Goal: Task Accomplishment & Management: Complete application form

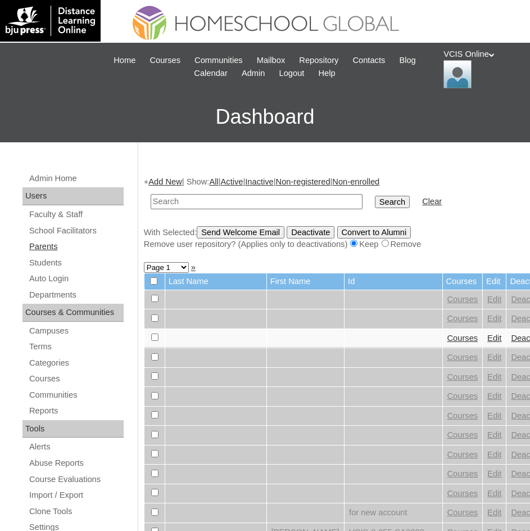
click at [63, 250] on link "Parents" at bounding box center [76, 246] width 96 height 14
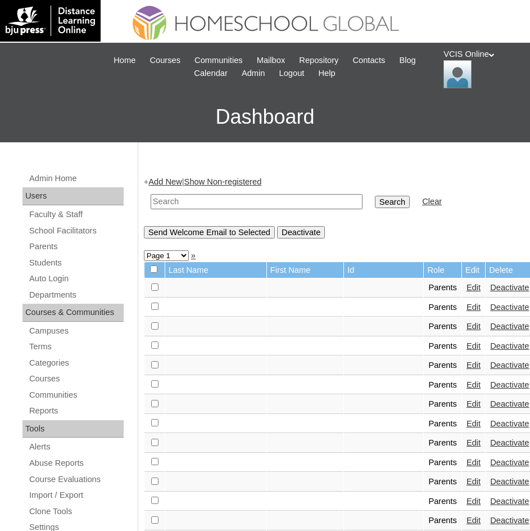
click at [162, 181] on link "Add New" at bounding box center [164, 181] width 33 height 9
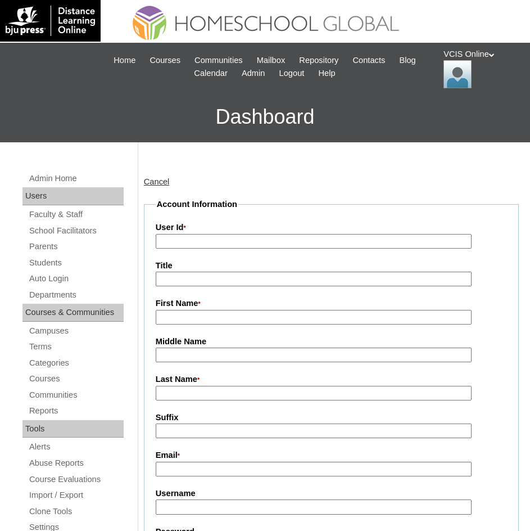
click at [162, 241] on input "User Id *" at bounding box center [314, 241] width 316 height 15
paste input "Hazelyn Catibog"
type input "Hazelyn Catibog"
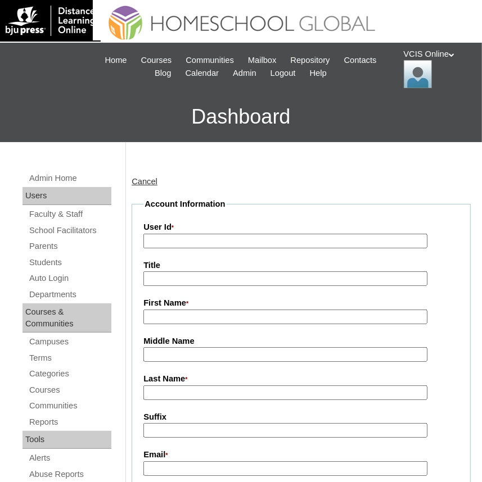
drag, startPoint x: 197, startPoint y: 353, endPoint x: 179, endPoint y: 320, distance: 37.2
click at [179, 320] on input "First Name *" at bounding box center [285, 317] width 284 height 15
paste input "Hazelyn Catibog"
click at [179, 320] on input "Hazelyn Catibog" at bounding box center [285, 317] width 284 height 15
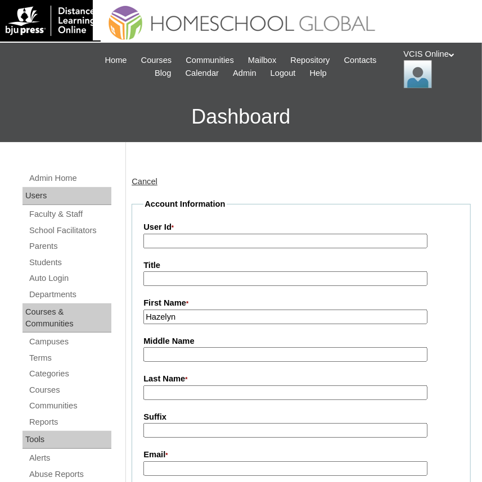
type input "Hazelyn"
click at [166, 381] on label "Last Name *" at bounding box center [300, 379] width 315 height 12
click at [166, 386] on input "Last Name *" at bounding box center [285, 393] width 284 height 15
drag, startPoint x: 164, startPoint y: 389, endPoint x: 178, endPoint y: 375, distance: 19.5
click at [164, 389] on input "Last Name *" at bounding box center [285, 393] width 284 height 15
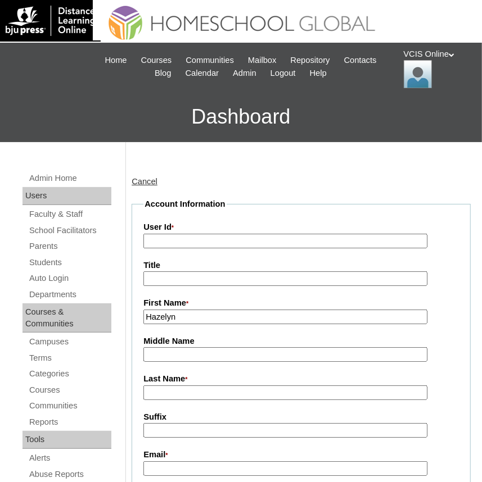
paste input "Catibog"
type input "Catibog"
click at [193, 303] on label "First Name *" at bounding box center [300, 303] width 315 height 12
click at [193, 310] on input "Hazelyn" at bounding box center [285, 317] width 284 height 15
click at [191, 309] on div "First Name * Hazelyn" at bounding box center [300, 310] width 315 height 27
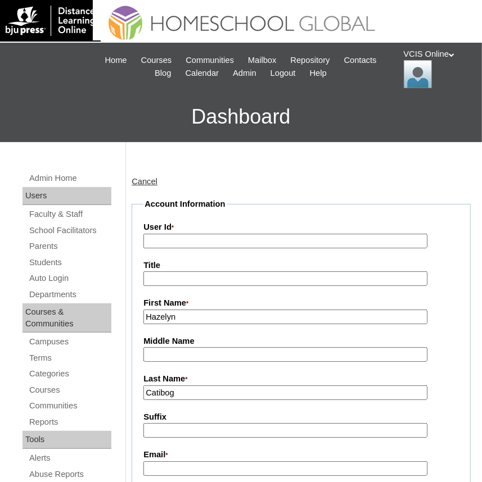
click at [188, 315] on input "Hazelyn" at bounding box center [285, 317] width 284 height 15
type input "Hazelyn"
click at [173, 227] on span "*" at bounding box center [172, 227] width 2 height 7
click at [173, 234] on input "User Id *" at bounding box center [285, 241] width 284 height 15
click at [175, 242] on input "User Id *" at bounding box center [285, 241] width 284 height 15
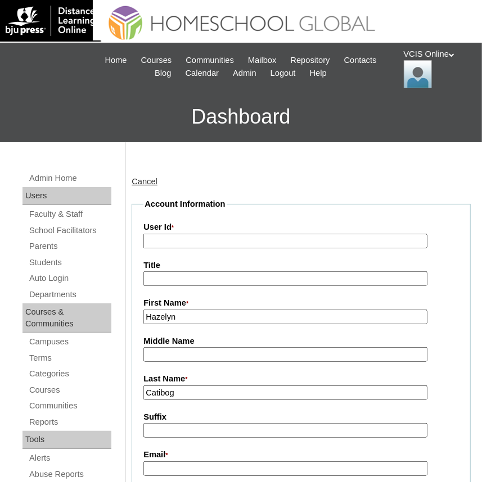
paste input "VCIS022-5C-PA2025"
type input "VCIS022-5C-PA2025"
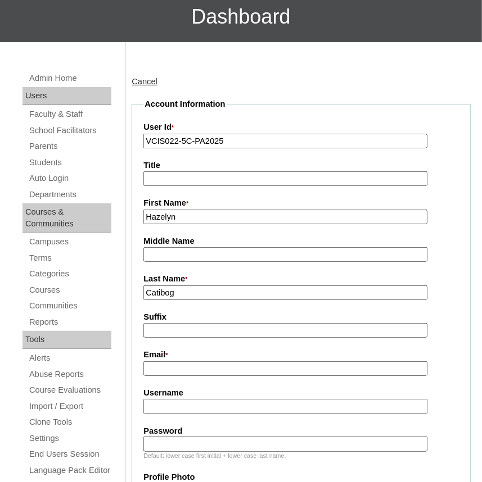
scroll to position [102, 0]
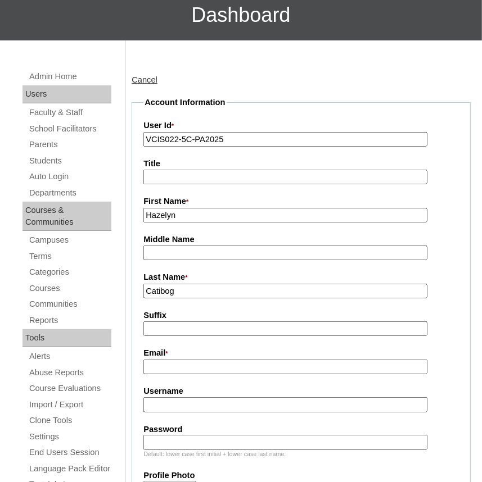
click at [162, 369] on input "Email *" at bounding box center [285, 367] width 284 height 15
paste input "hcatibog2025"
type input "hcatibog2025"
click at [212, 401] on input "Username" at bounding box center [285, 404] width 284 height 15
click at [159, 442] on input "Password" at bounding box center [285, 442] width 284 height 15
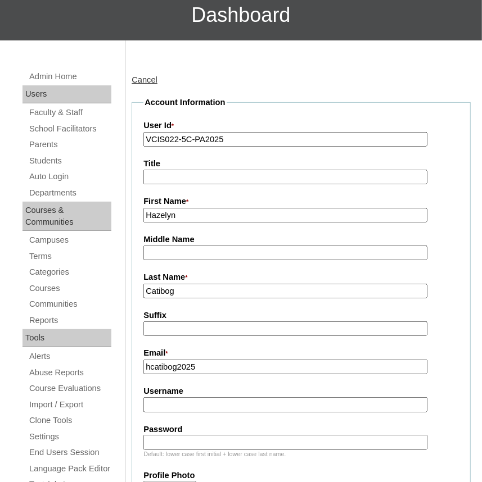
paste input "wXMdud"
type input "wXMdud"
click at [162, 374] on fieldset "Account Information User Id * VCIS022-5C-PA2025 Title First Name * Hazelyn Midd…" at bounding box center [301, 472] width 339 height 750
click at [172, 364] on input "hcatibog2025" at bounding box center [285, 367] width 284 height 15
click at [171, 405] on input "Username" at bounding box center [285, 404] width 284 height 15
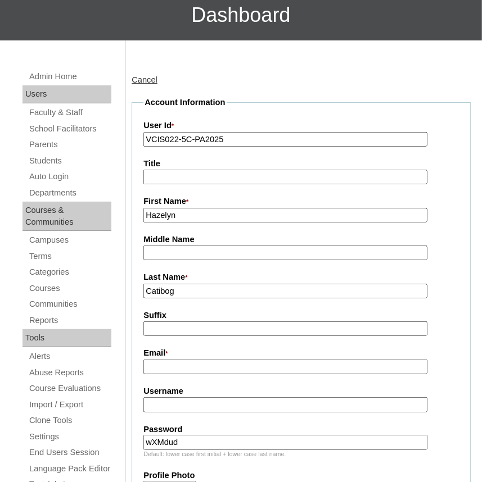
paste input "hcatibog2025"
type input "hcatibog2025"
click at [212, 360] on input "Email *" at bounding box center [285, 367] width 284 height 15
paste input "hazelyn_catibog@yahoo.com"
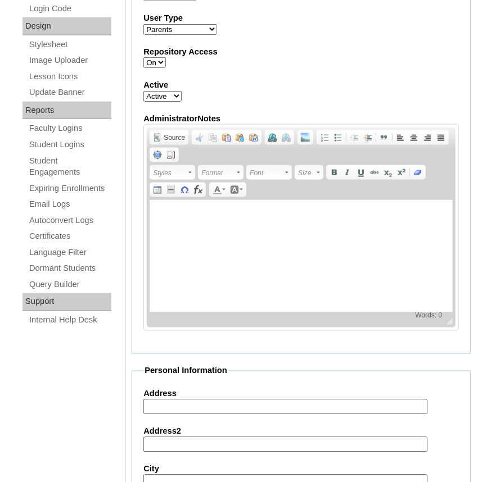
scroll to position [647, 0]
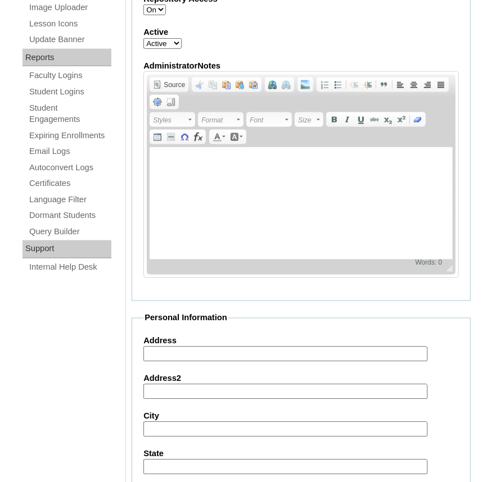
type input "hazelyn_catibog@yahoo.com"
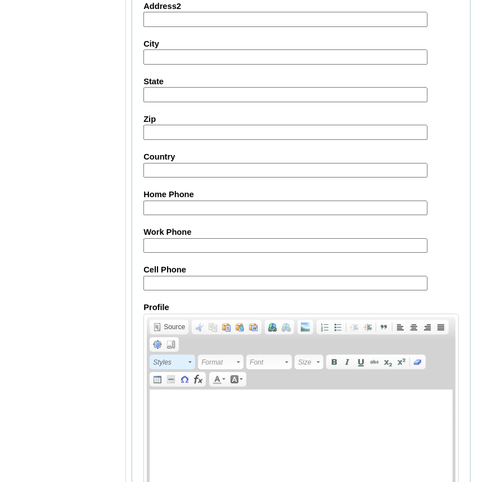
scroll to position [1090, 0]
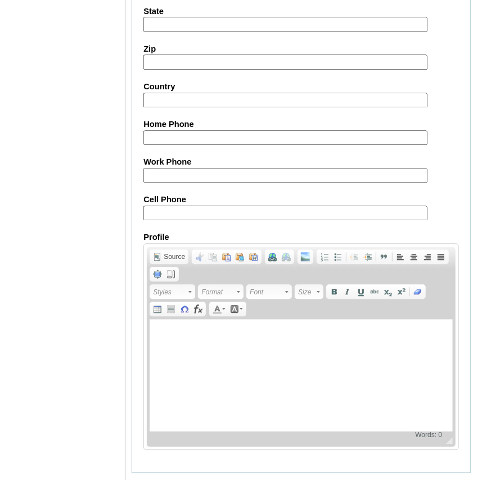
click at [171, 208] on input "Cell Phone" at bounding box center [285, 213] width 284 height 15
paste input "63-09175620745"
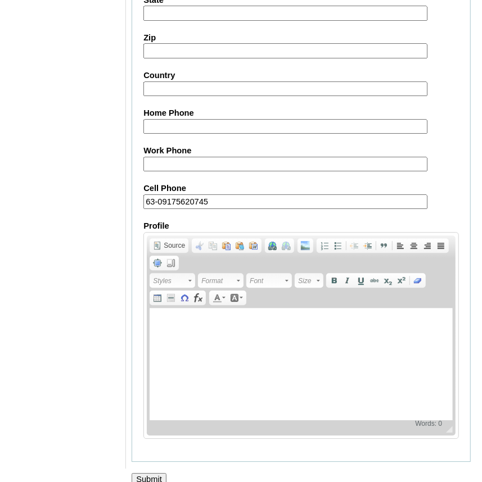
scroll to position [1109, 0]
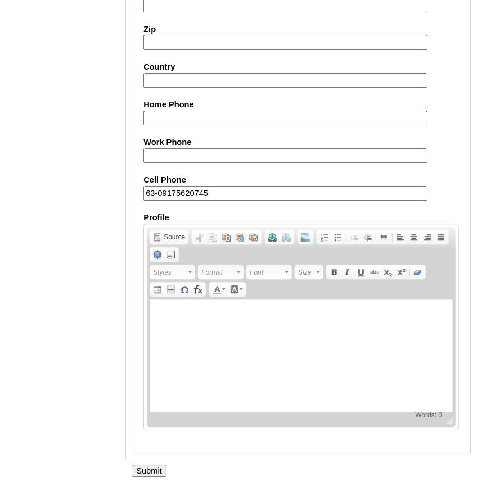
type input "63-09175620745"
click at [157, 465] on input "Submit" at bounding box center [149, 471] width 35 height 12
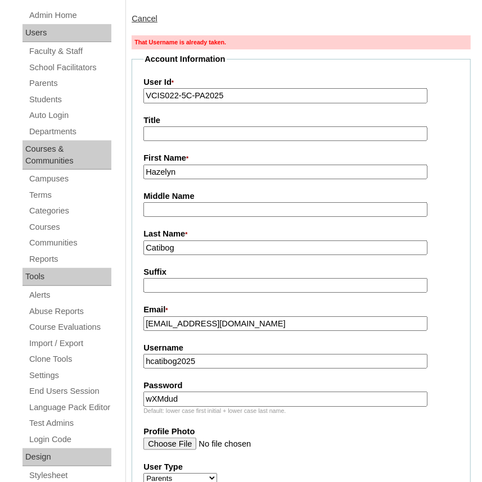
scroll to position [170, 0]
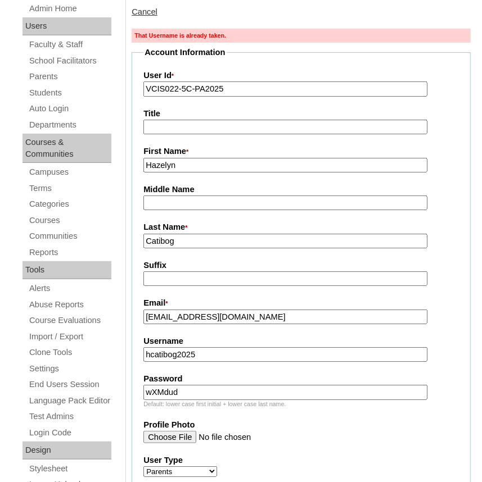
click at [198, 242] on input "Catibog" at bounding box center [285, 241] width 284 height 15
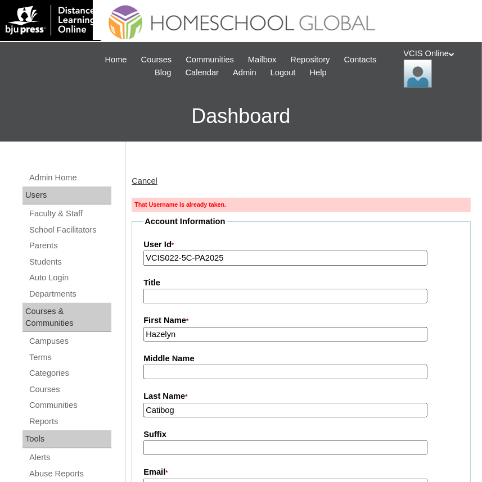
scroll to position [0, 0]
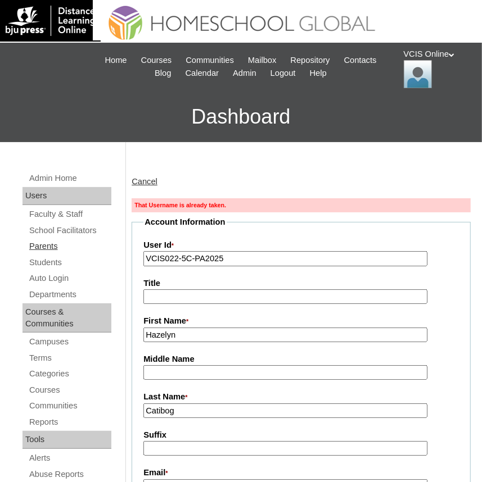
click at [46, 246] on link "Parents" at bounding box center [69, 246] width 83 height 14
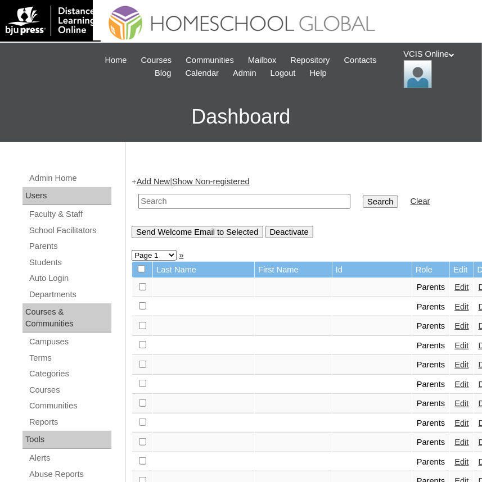
click at [185, 196] on input "text" at bounding box center [244, 201] width 212 height 15
paste input "VCIS015-9C-PA2025"
type input "VCIS015-9C-PA2025"
click at [363, 196] on input "Search" at bounding box center [380, 202] width 35 height 12
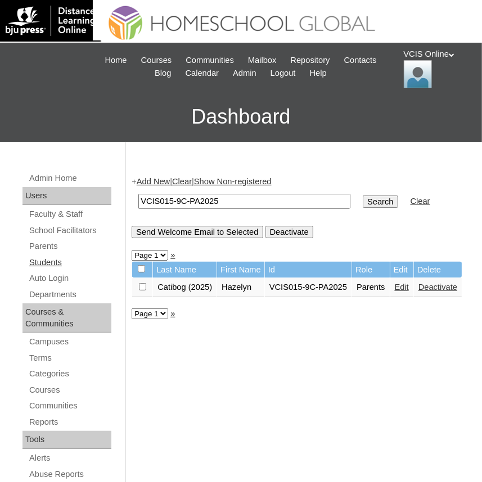
click at [52, 261] on link "Students" at bounding box center [69, 263] width 83 height 14
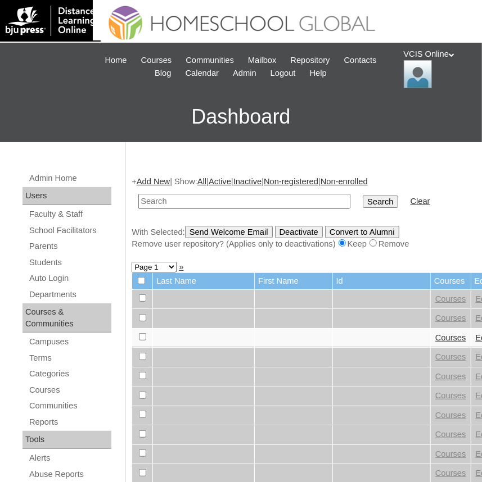
click at [166, 180] on link "Add New" at bounding box center [153, 181] width 33 height 9
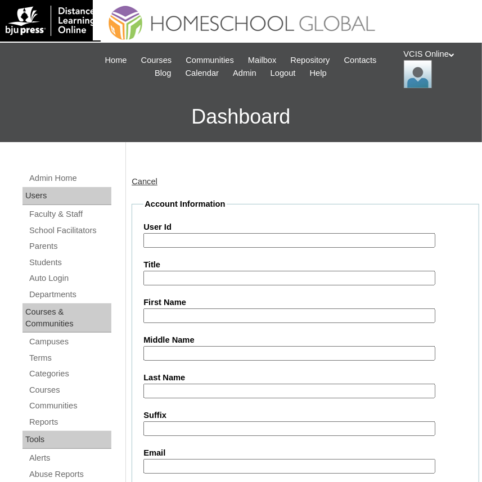
click at [182, 238] on input "User Id" at bounding box center [288, 240] width 291 height 15
paste input "VCIS023-5C-SA2025"
type input "VCIS023-5C-SA2025"
click at [194, 316] on input "First Name" at bounding box center [288, 316] width 291 height 15
paste input "Lucho Yakov Catibog Acedera"
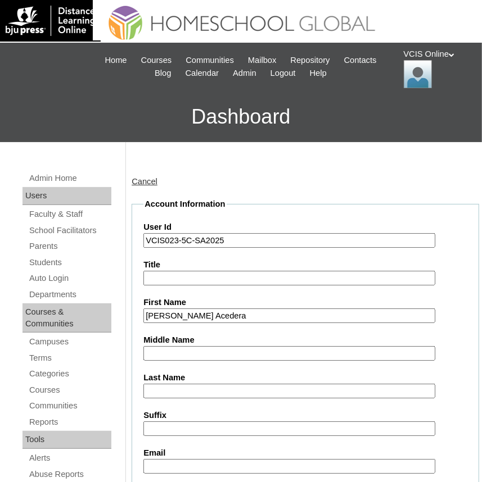
click at [200, 311] on input "Lucho Yakov Catibog Acedera" at bounding box center [288, 316] width 291 height 15
type input "Lucho Yakov Acedera"
drag, startPoint x: 176, startPoint y: 354, endPoint x: 195, endPoint y: 327, distance: 33.2
click at [176, 354] on input "Middle Name" at bounding box center [288, 353] width 291 height 15
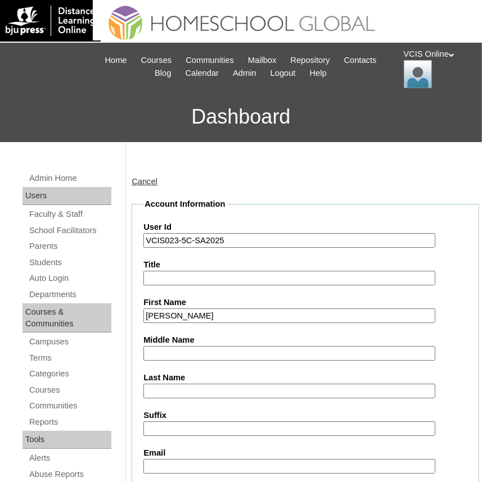
paste input "Catibog"
type input "Catibog"
click at [204, 311] on input "Lucho Yakov Acedera" at bounding box center [288, 316] width 291 height 15
type input "Lucho Yakov"
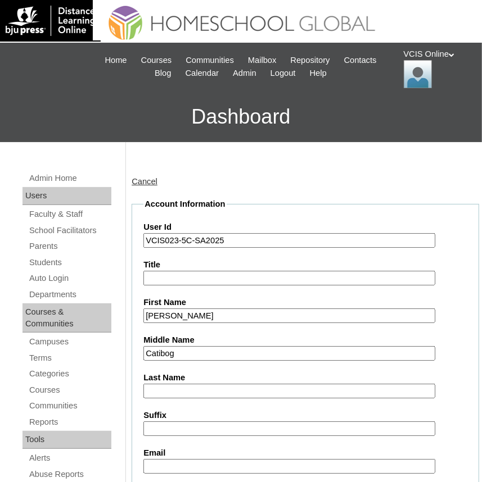
click at [170, 388] on input "Last Name" at bounding box center [288, 391] width 291 height 15
paste input "Acedera"
type input "Acedera"
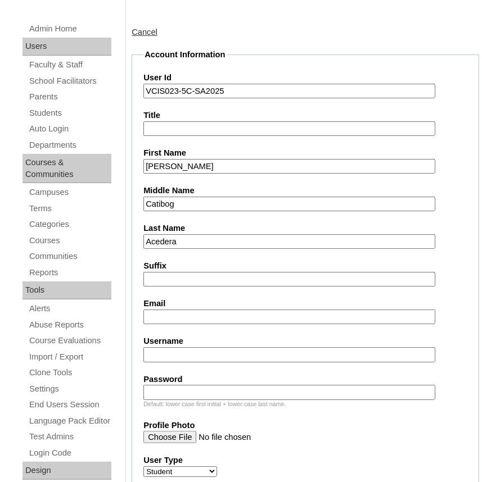
scroll to position [153, 0]
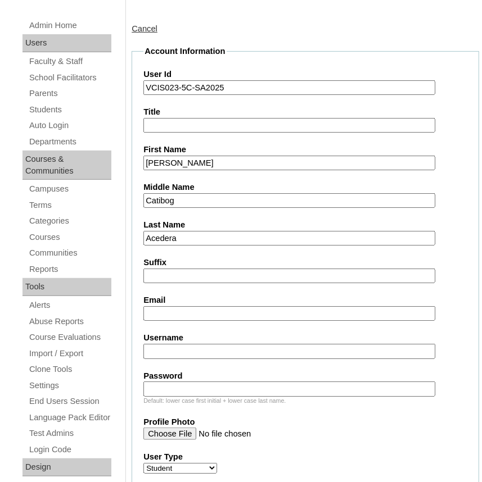
click at [224, 312] on input "Email" at bounding box center [288, 313] width 291 height 15
paste input "lyacedera.student@vcis.edu.ph"
type input "lyacedera.student@vcis.edu.ph"
click at [241, 352] on input "Username" at bounding box center [288, 351] width 291 height 15
paste input "lucho.acedera2025"
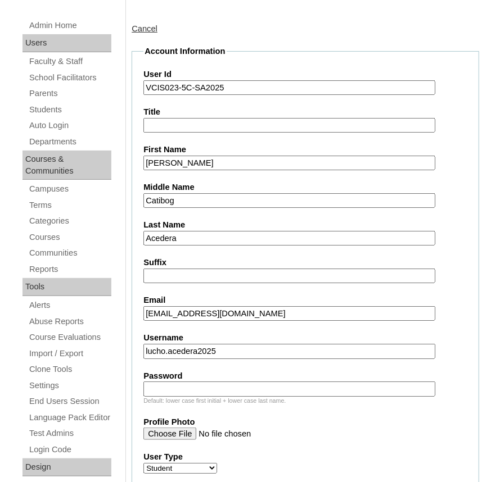
type input "lucho.acedera2025"
click at [227, 388] on input "Password" at bounding box center [288, 389] width 291 height 15
click at [211, 382] on input "Password" at bounding box center [288, 389] width 291 height 15
paste input "JtLsqt"
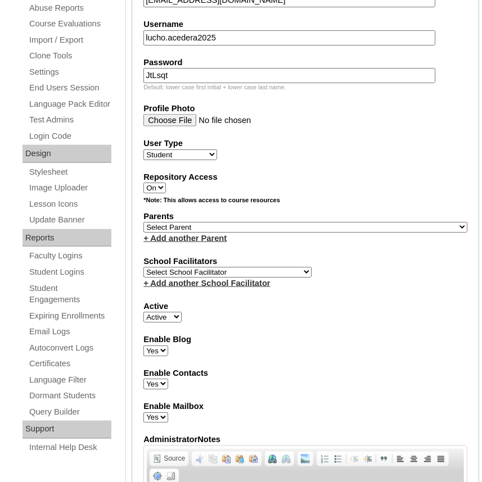
scroll to position [477, 0]
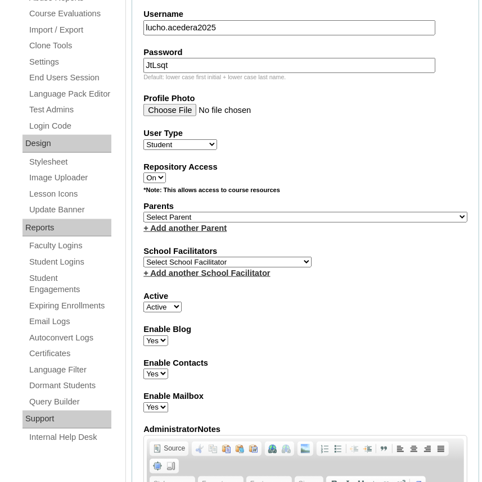
type input "JtLsqt"
click at [191, 217] on select "Select Parent , , , , , , , , , , , , , , , , , , , , , , , , , , , , , , , , ,…" at bounding box center [305, 217] width 324 height 11
select select "42894"
click at [143, 212] on select "Select Parent , , , , , , , , , , , , , , , , , , , , , , , , , , , , , , , , ,…" at bounding box center [305, 217] width 324 height 11
click at [188, 257] on select "Select School Facilitator Norman Añain Ruffa Abadijas Mary Abella Gloryfe Abion…" at bounding box center [227, 262] width 168 height 11
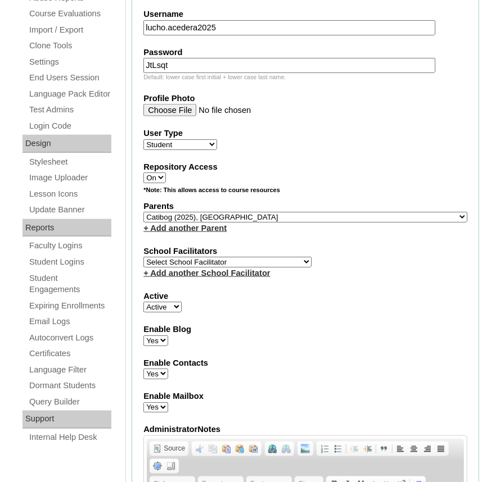
select select "42230"
click at [143, 257] on select "Select School Facilitator Norman Añain Ruffa Abadijas Mary Abella Gloryfe Abion…" at bounding box center [227, 262] width 168 height 11
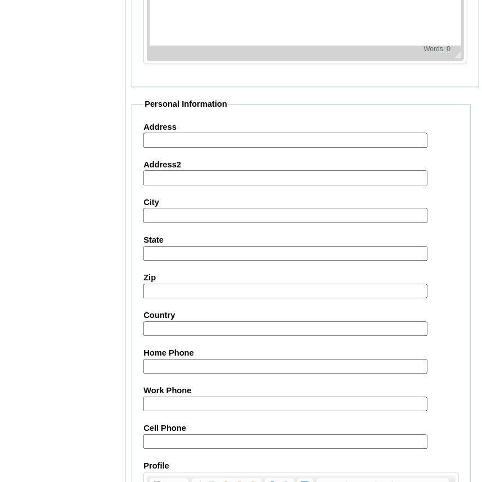
scroll to position [1056, 0]
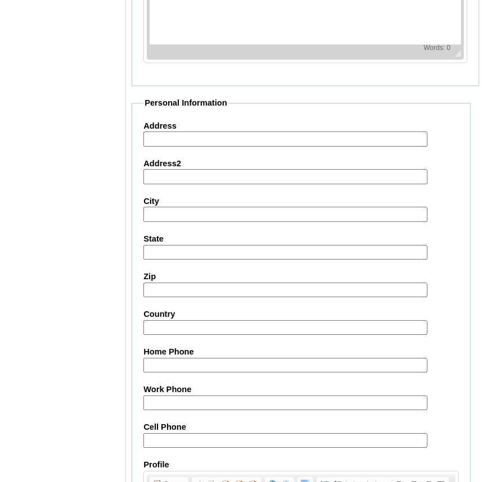
click at [206, 433] on input "Cell Phone" at bounding box center [285, 440] width 284 height 15
paste input "63-09175620745"
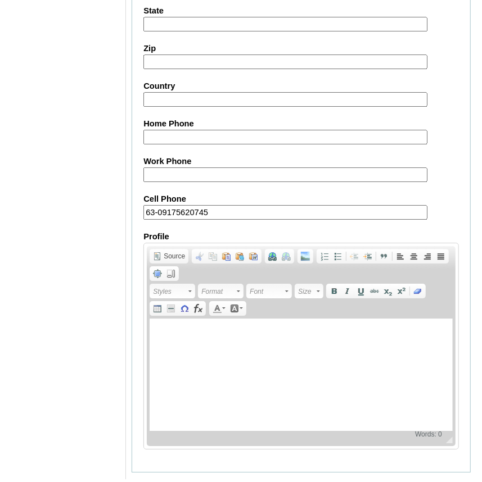
scroll to position [1302, 0]
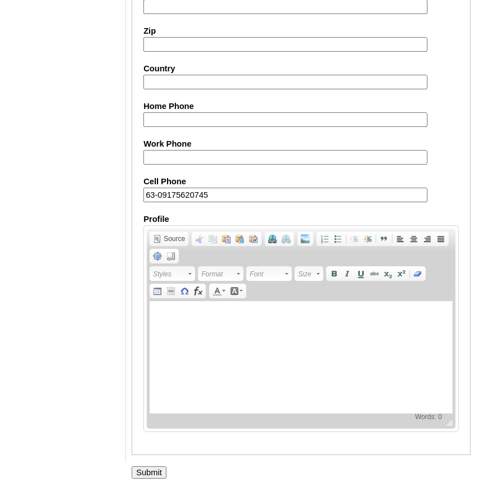
type input "63-09175620745"
click at [135, 468] on input "Submit" at bounding box center [149, 472] width 35 height 12
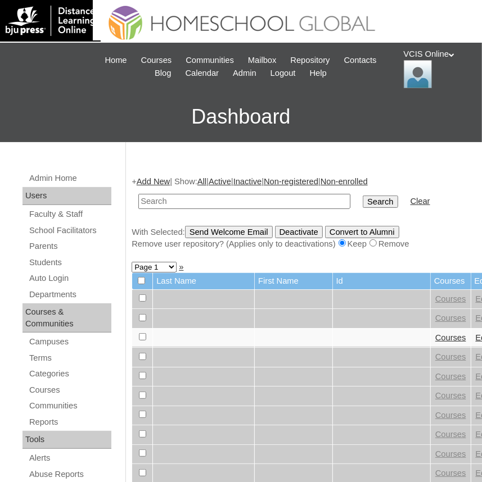
click at [197, 192] on td at bounding box center [244, 201] width 223 height 26
click at [197, 205] on input "text" at bounding box center [244, 201] width 212 height 15
paste input "VCIS023-5C-SA2025"
type input "VCIS023-5C-SA2025"
click at [363, 196] on input "Search" at bounding box center [380, 202] width 35 height 12
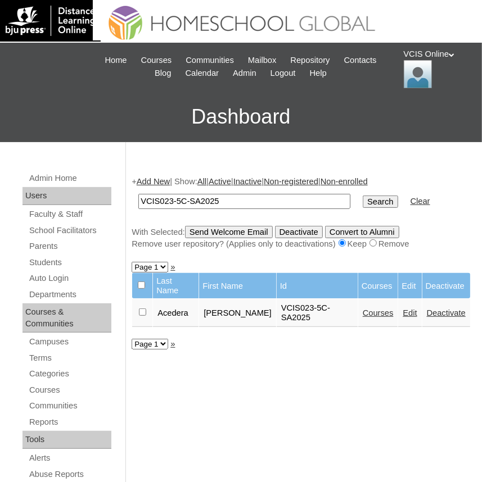
click at [370, 309] on link "Courses" at bounding box center [378, 313] width 31 height 9
click at [219, 197] on input "VCIS023-5C-SA2025" at bounding box center [244, 201] width 212 height 15
click at [169, 202] on input "VCIS023-5C-SA2025" at bounding box center [244, 201] width 212 height 15
type input "VCIS021-5C-SA2025"
click at [363, 196] on input "Search" at bounding box center [380, 202] width 35 height 12
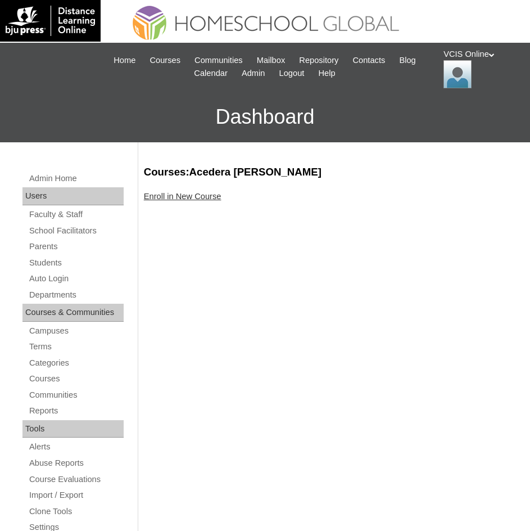
click at [183, 198] on link "Enroll in New Course" at bounding box center [183, 196] width 78 height 9
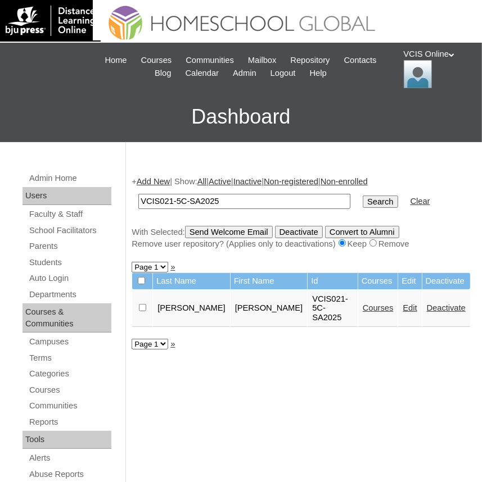
click at [363, 303] on link "Courses" at bounding box center [378, 307] width 31 height 9
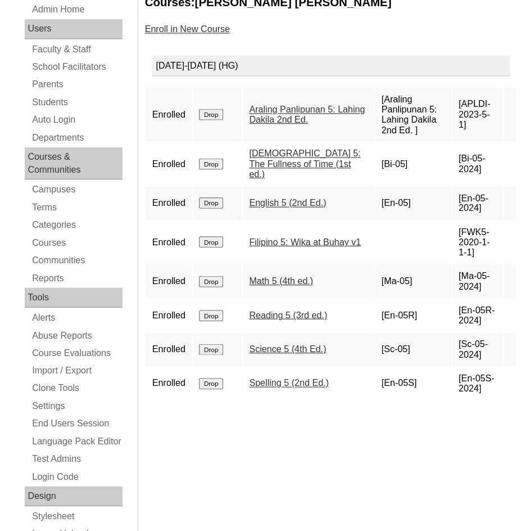
scroll to position [170, 0]
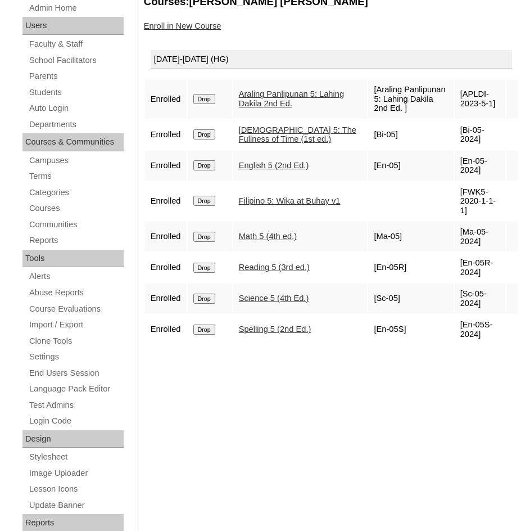
drag, startPoint x: 480, startPoint y: 98, endPoint x: 457, endPoint y: 90, distance: 23.8
click at [457, 90] on td "[APLDI-2023-5-1]" at bounding box center [480, 98] width 51 height 39
drag, startPoint x: 496, startPoint y: 125, endPoint x: 459, endPoint y: 128, distance: 37.7
click at [459, 128] on td "[Bi-05-2024]" at bounding box center [480, 135] width 51 height 30
copy td "Bi-05-2024"
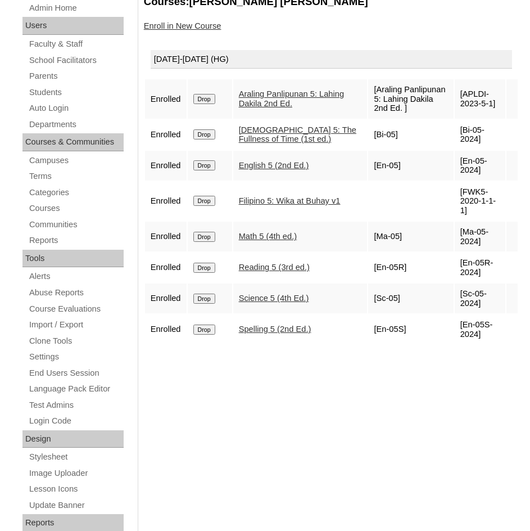
drag, startPoint x: 473, startPoint y: 162, endPoint x: 456, endPoint y: 156, distance: 18.7
click at [456, 156] on td "[En-05-2024]" at bounding box center [480, 166] width 51 height 30
copy td "En-05-2024"
drag, startPoint x: 491, startPoint y: 192, endPoint x: 456, endPoint y: 174, distance: 39.2
click at [456, 182] on td "[FWK5-2020-1-1-1]" at bounding box center [480, 201] width 51 height 39
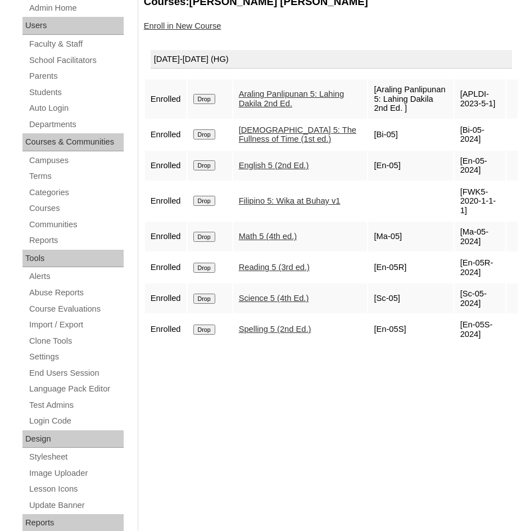
copy td "FWK5-2020-1-1-1"
drag, startPoint x: 471, startPoint y: 224, endPoint x: 457, endPoint y: 207, distance: 21.6
click at [457, 221] on td "[Ma-05-2024]" at bounding box center [480, 236] width 51 height 30
copy td "Ma-05-2024"
drag, startPoint x: 473, startPoint y: 254, endPoint x: 459, endPoint y: 241, distance: 19.5
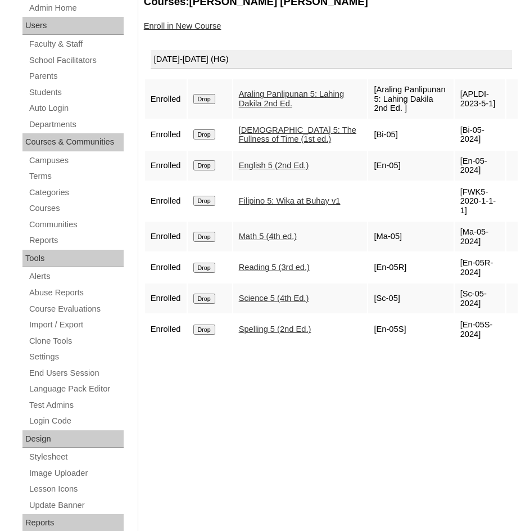
click at [459, 252] on td "[En-05R-2024]" at bounding box center [480, 267] width 51 height 30
copy td "En-05R-2024"
drag, startPoint x: 473, startPoint y: 285, endPoint x: 459, endPoint y: 277, distance: 16.9
click at [459, 283] on td "[Sc-05-2024]" at bounding box center [480, 298] width 51 height 30
copy td "Sc-05-2024"
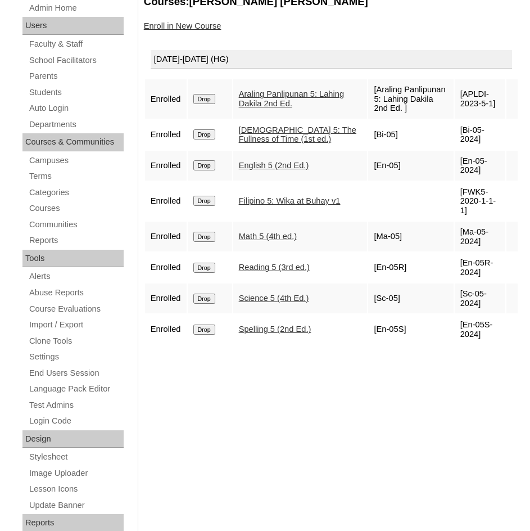
drag, startPoint x: 474, startPoint y: 319, endPoint x: 456, endPoint y: 306, distance: 21.7
click at [456, 314] on td "[En-05S-2024]" at bounding box center [480, 329] width 51 height 30
copy td "En-05S-2024"
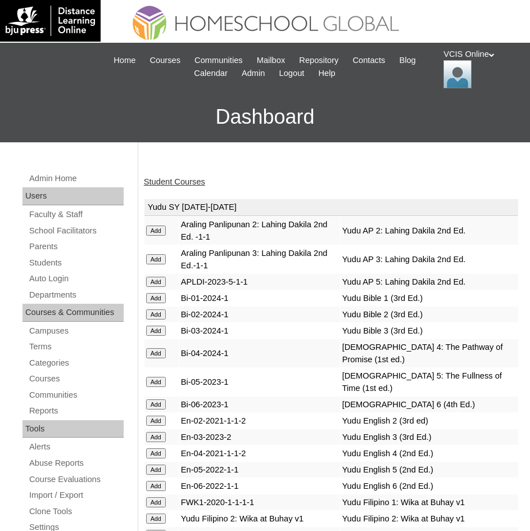
click at [173, 184] on link "Student Courses" at bounding box center [174, 181] width 61 height 9
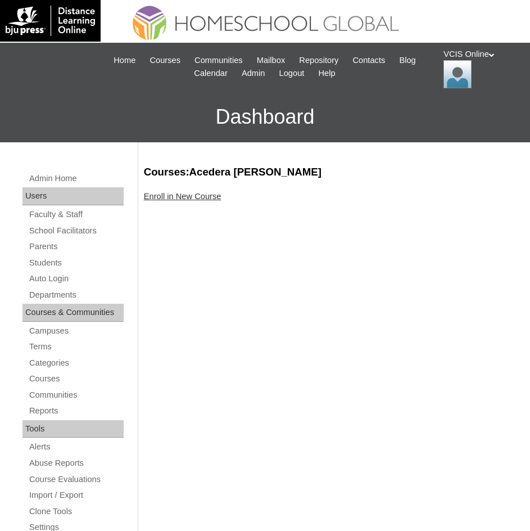
click at [202, 192] on link "Enroll in New Course" at bounding box center [183, 196] width 78 height 9
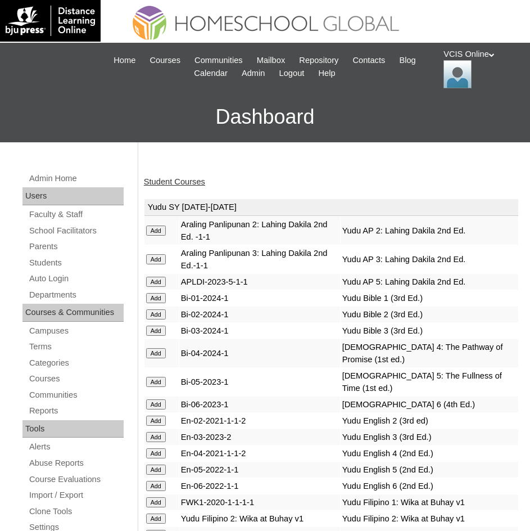
scroll to position [2941, 0]
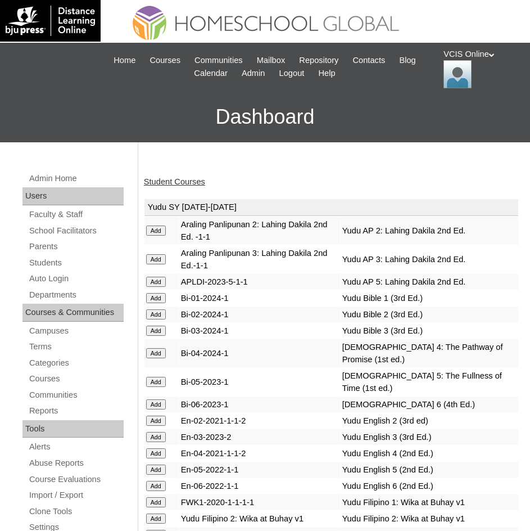
scroll to position [3231, 0]
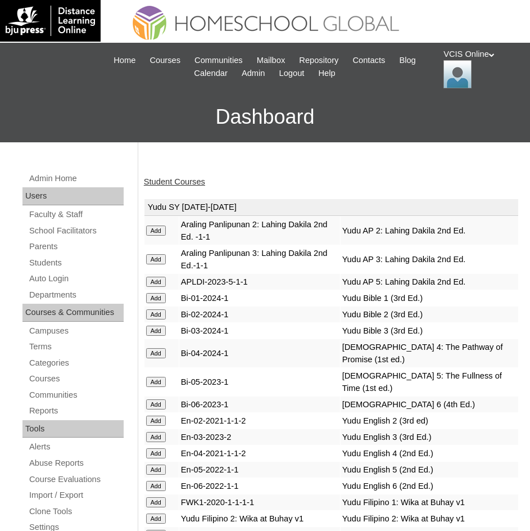
scroll to position [3231, 0]
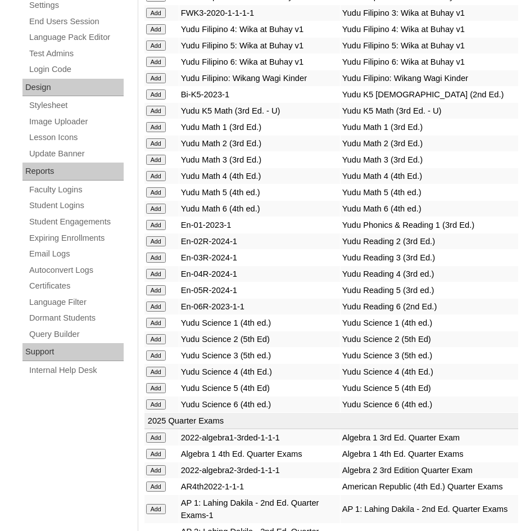
scroll to position [4849, 0]
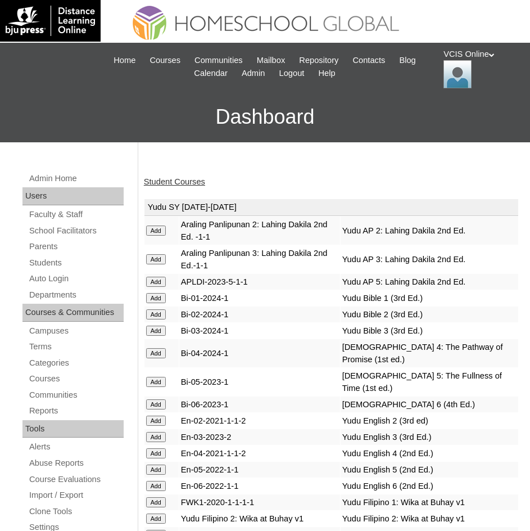
click at [165, 185] on link "Student Courses" at bounding box center [174, 181] width 61 height 9
